Goal: Information Seeking & Learning: Learn about a topic

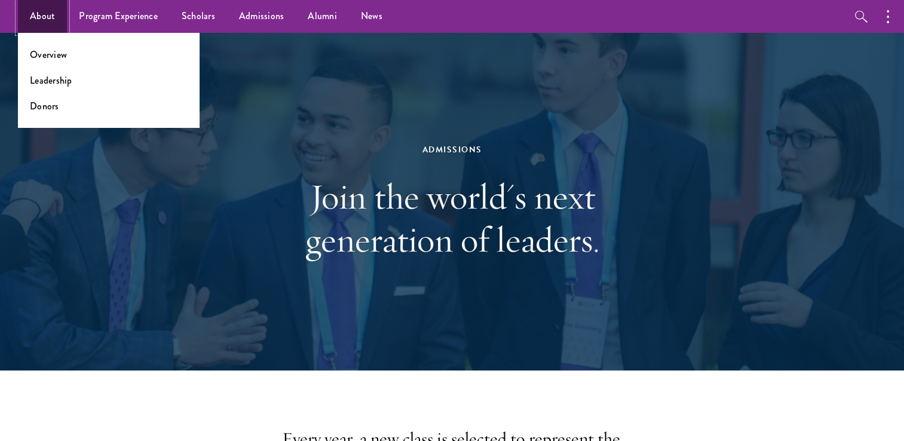
click at [44, 22] on link "About" at bounding box center [42, 16] width 49 height 33
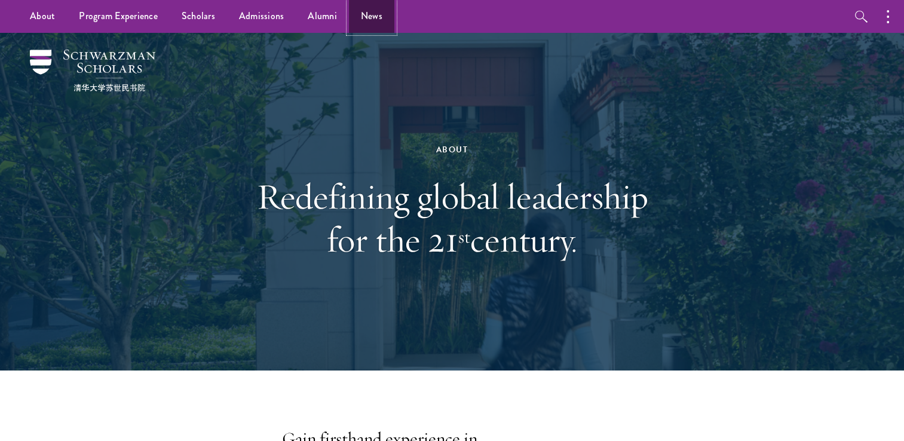
click at [354, 16] on link "News" at bounding box center [371, 16] width 45 height 33
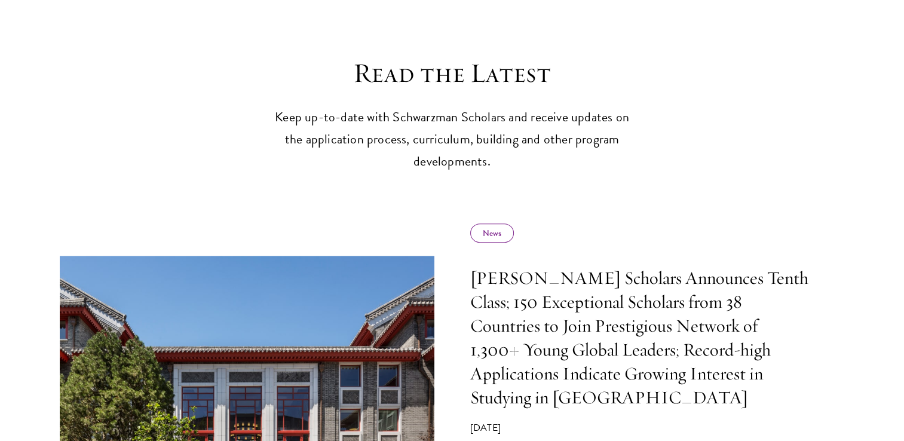
scroll to position [744, 0]
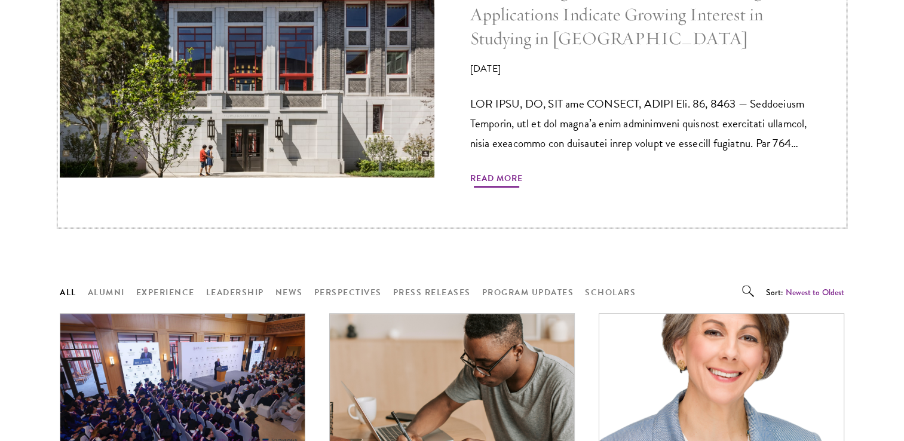
click at [497, 171] on span "Read More" at bounding box center [496, 180] width 53 height 19
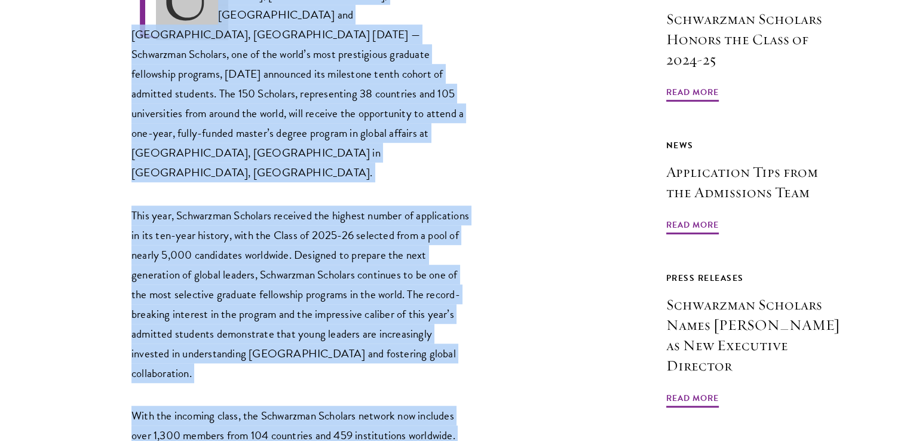
scroll to position [944, 0]
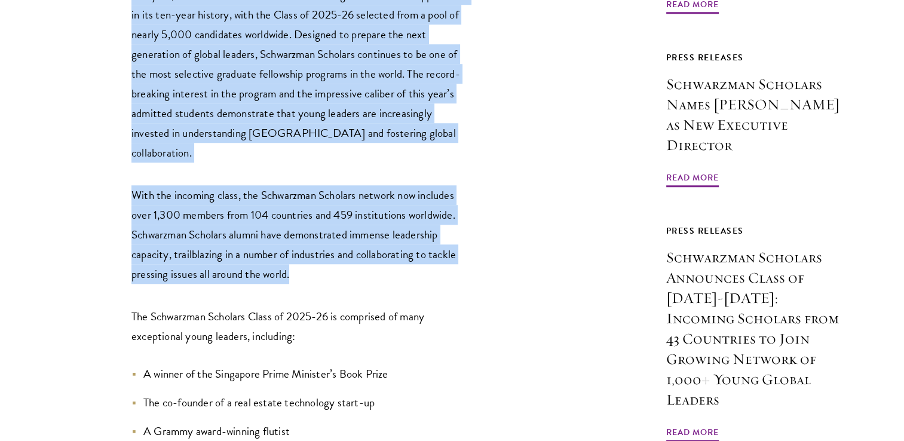
drag, startPoint x: 110, startPoint y: 187, endPoint x: 372, endPoint y: 157, distance: 263.4
copy div "EW YORK, NY, USA and BEIJING, CHINA Jan. 15, 2025 — Schwarzman Scholars, one of…"
